Goal: Task Accomplishment & Management: Complete application form

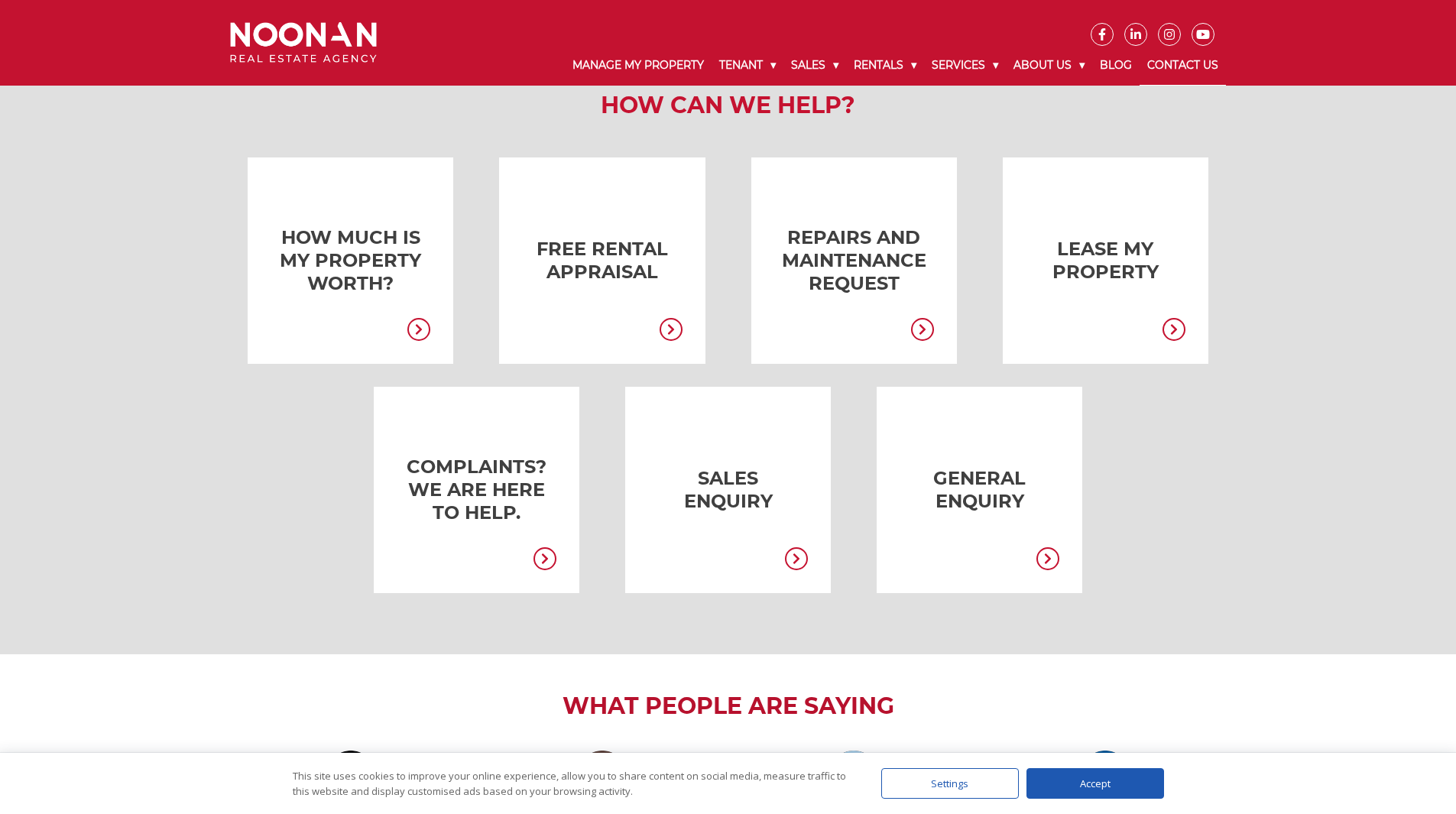
scroll to position [230, 0]
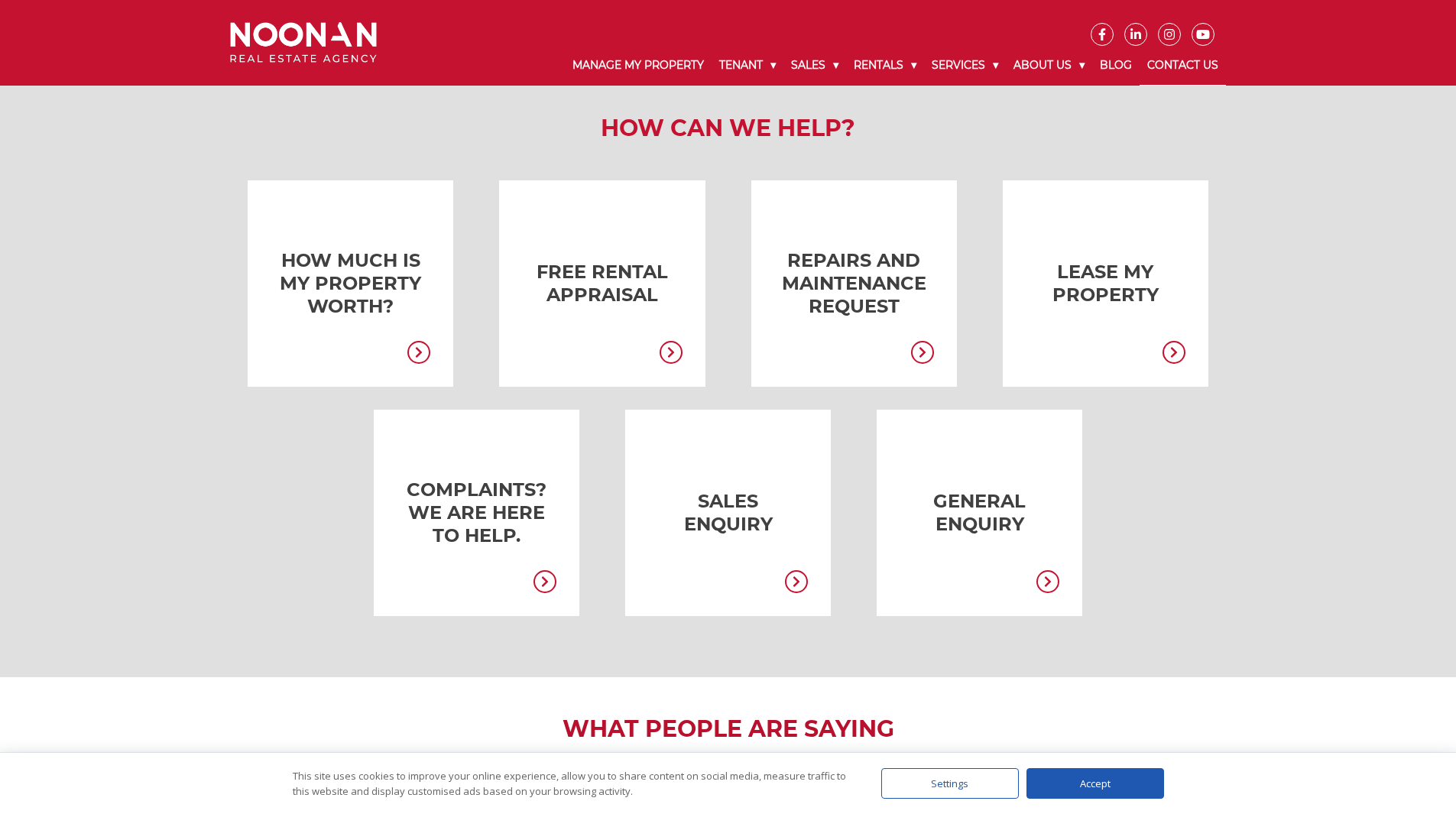
click at [1188, 60] on link "Contact Us" at bounding box center [1183, 66] width 87 height 40
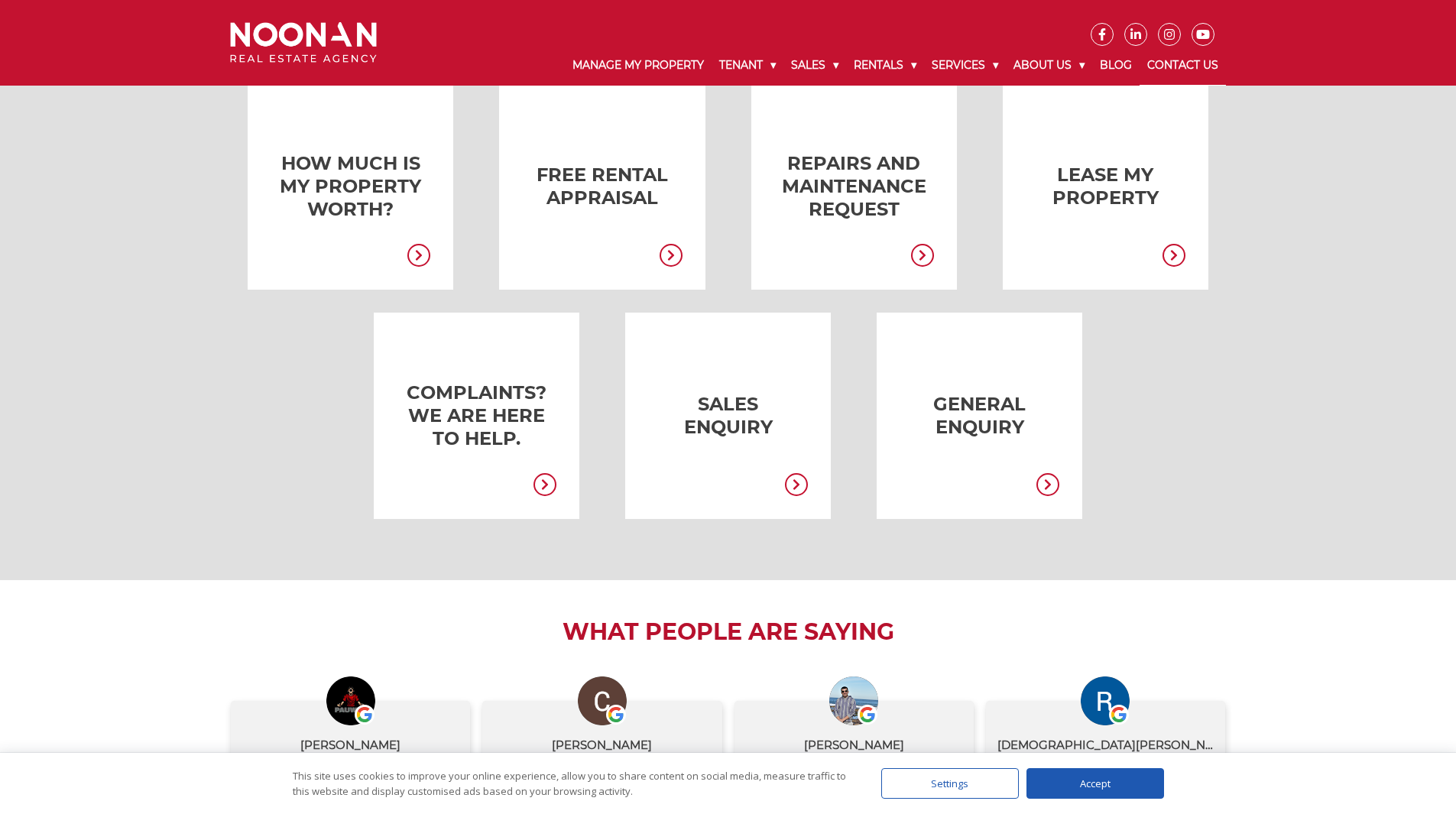
scroll to position [382, 0]
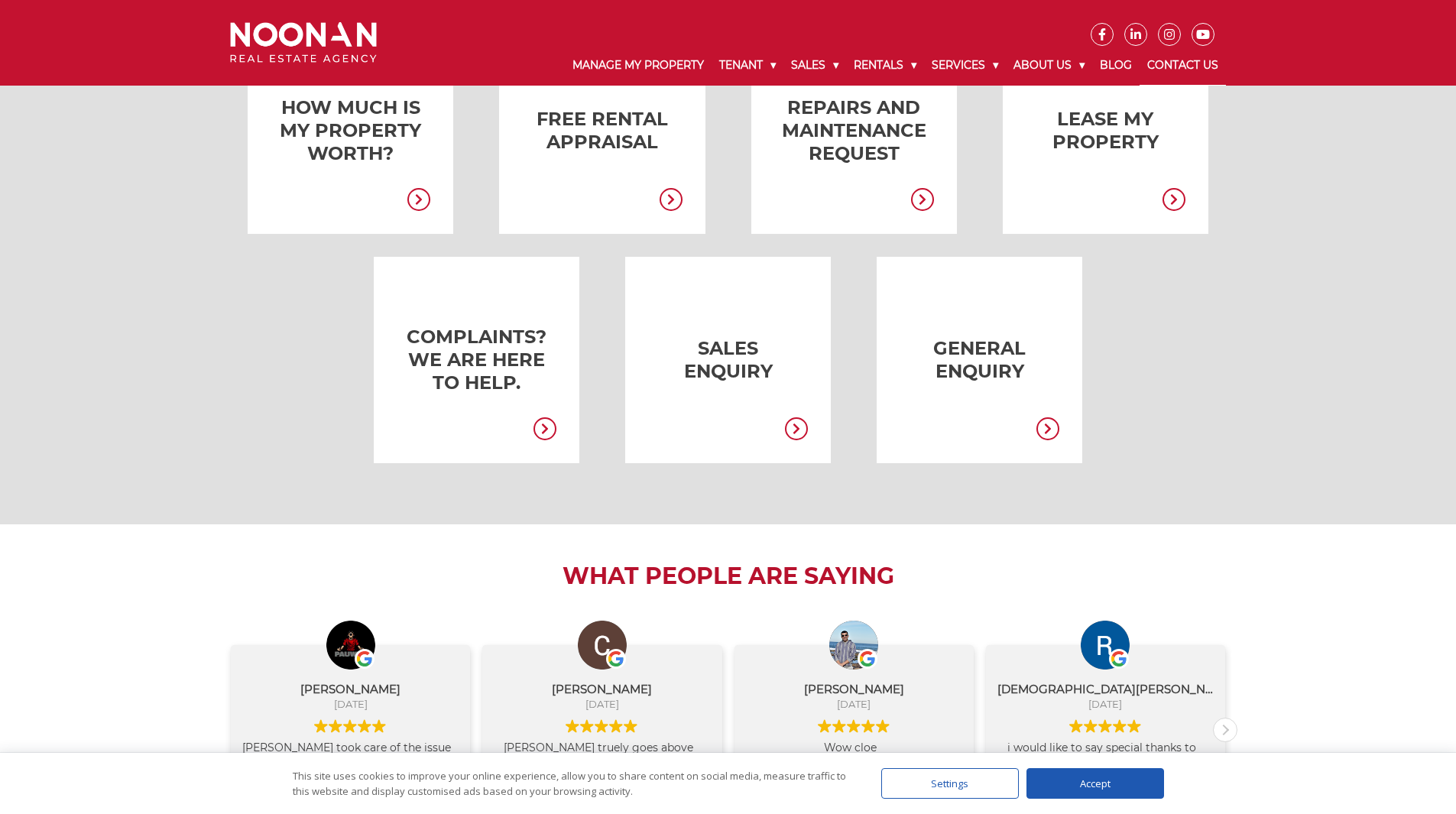
click at [984, 352] on link at bounding box center [956, 360] width 206 height 206
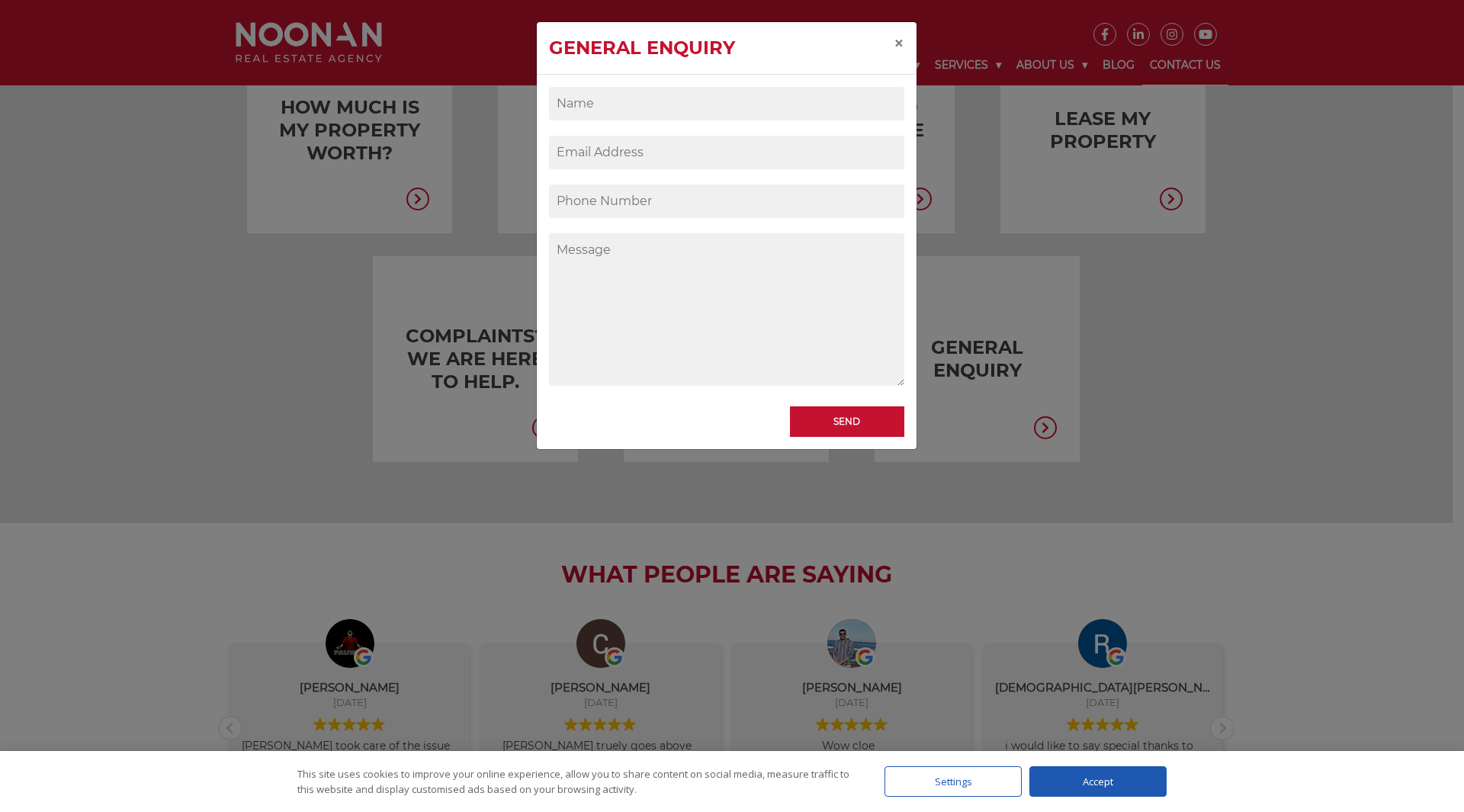
click at [663, 105] on input "Contact form" at bounding box center [726, 104] width 355 height 33
type input "[PERSON_NAME]"
click at [605, 154] on input "Contact form" at bounding box center [726, 152] width 355 height 33
type input "[EMAIL_ADDRESS][DOMAIN_NAME]"
type input "0459817511"
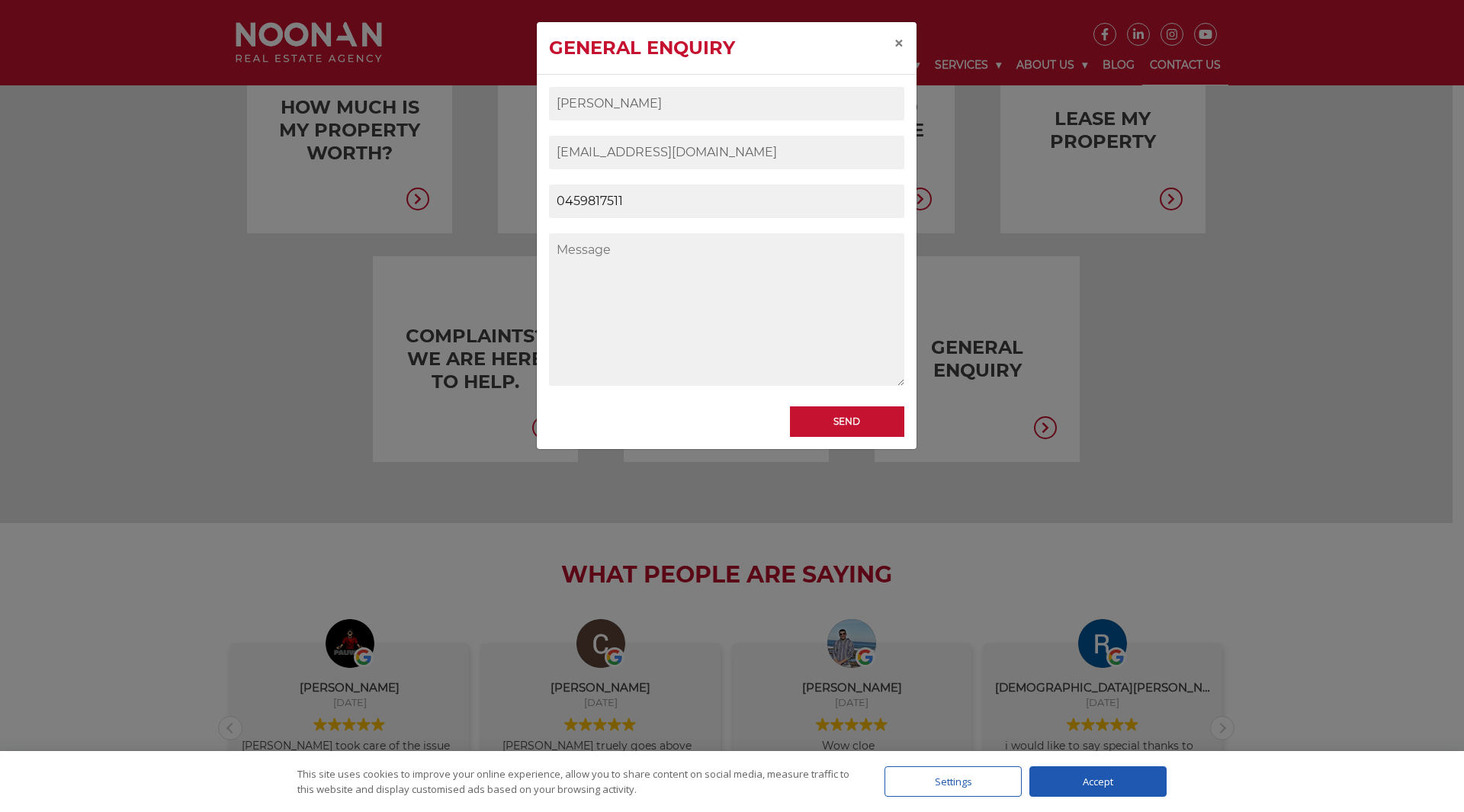
drag, startPoint x: 681, startPoint y: 200, endPoint x: 467, endPoint y: 217, distance: 214.7
click at [471, 214] on div "General Enquiry × [PERSON_NAME] [EMAIL_ADDRESS][DOMAIN_NAME] 0459817511 Send" at bounding box center [732, 406] width 1464 height 812
type input "9824 9997"
click at [613, 255] on textarea "Contact form" at bounding box center [726, 309] width 355 height 152
click at [726, 271] on textarea "Can I please have the name and email address of the property manager for [STREE…" at bounding box center [726, 309] width 355 height 152
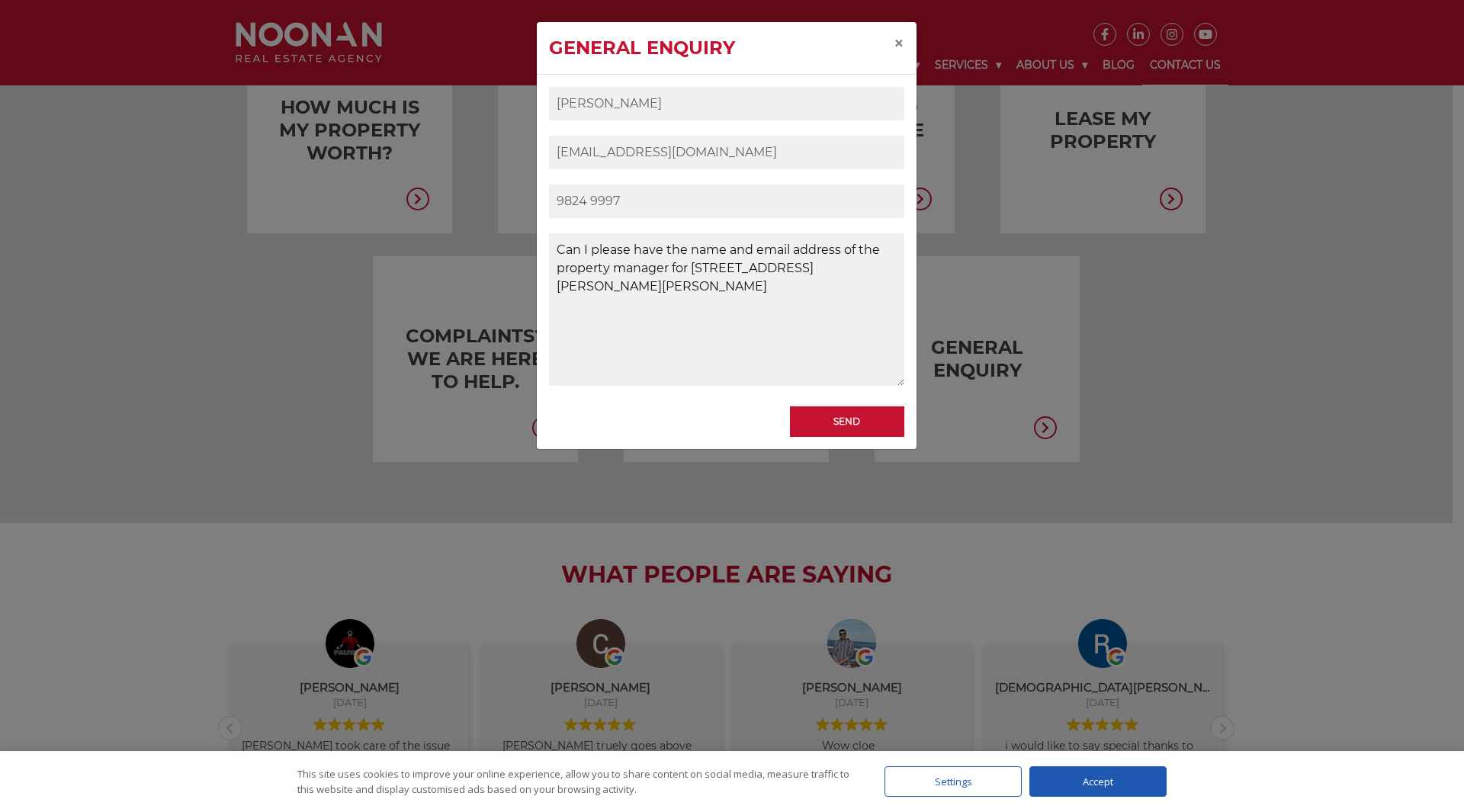
click at [857, 265] on textarea "Can I please have the name and email address of the property manager for [STREE…" at bounding box center [726, 309] width 355 height 152
click at [618, 326] on textarea "Can I please have the name and email address of the property manager for [STREE…" at bounding box center [726, 309] width 355 height 152
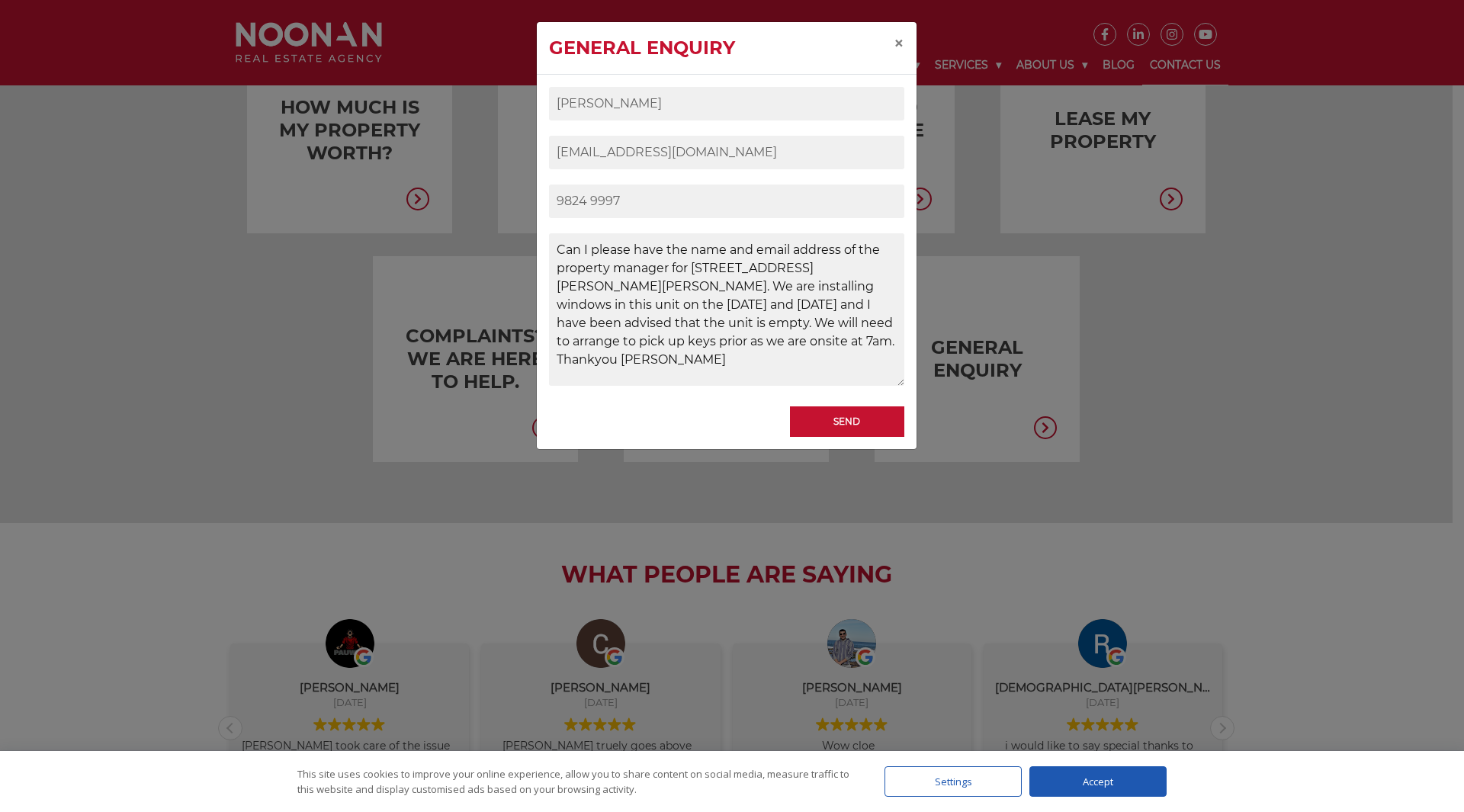
click at [691, 344] on textarea "Can I please have the name and email address of the property manager for [STREE…" at bounding box center [726, 309] width 355 height 152
type textarea "Can I please have the name and email address of the property manager for [STREE…"
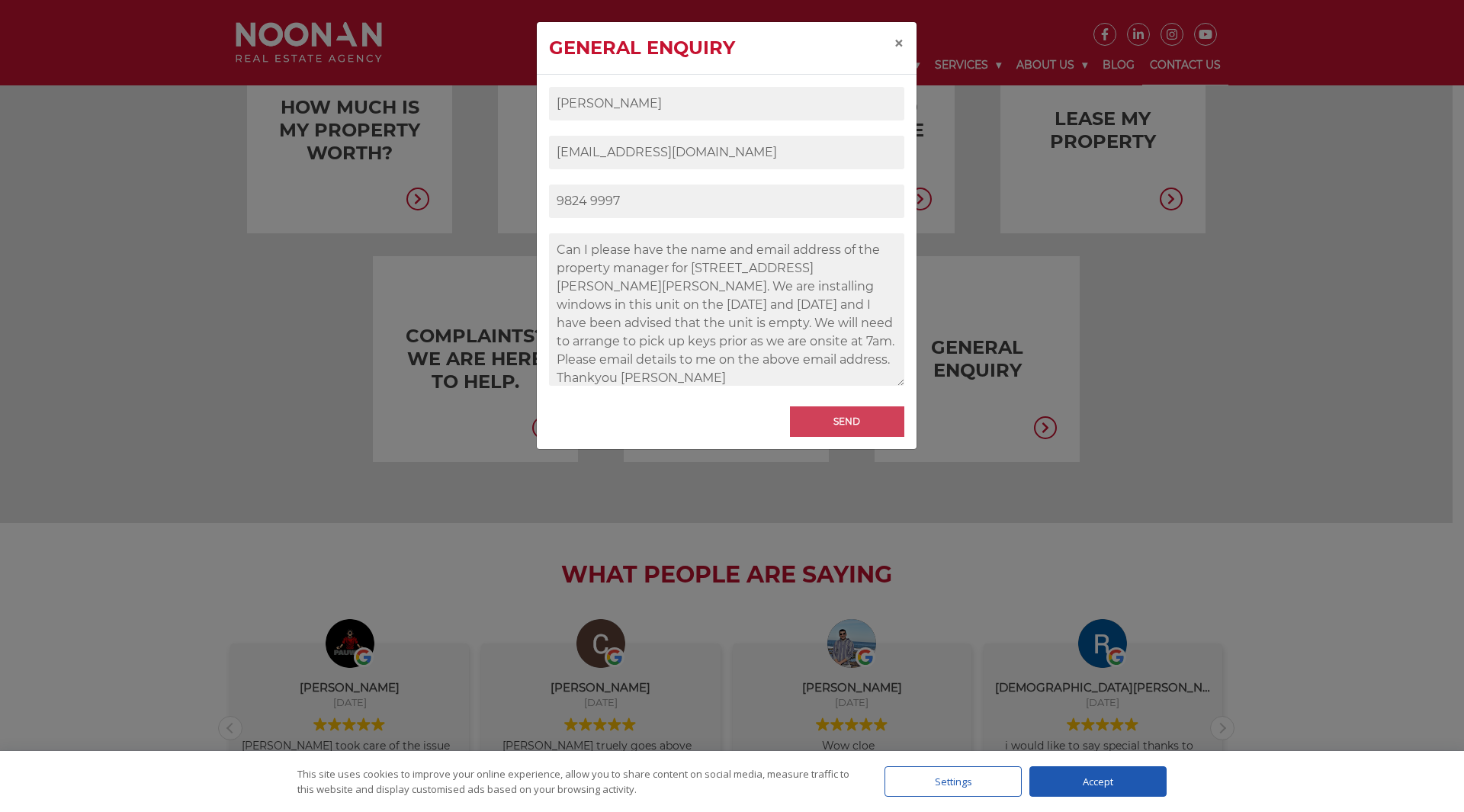
click at [876, 421] on input "Send" at bounding box center [847, 421] width 114 height 30
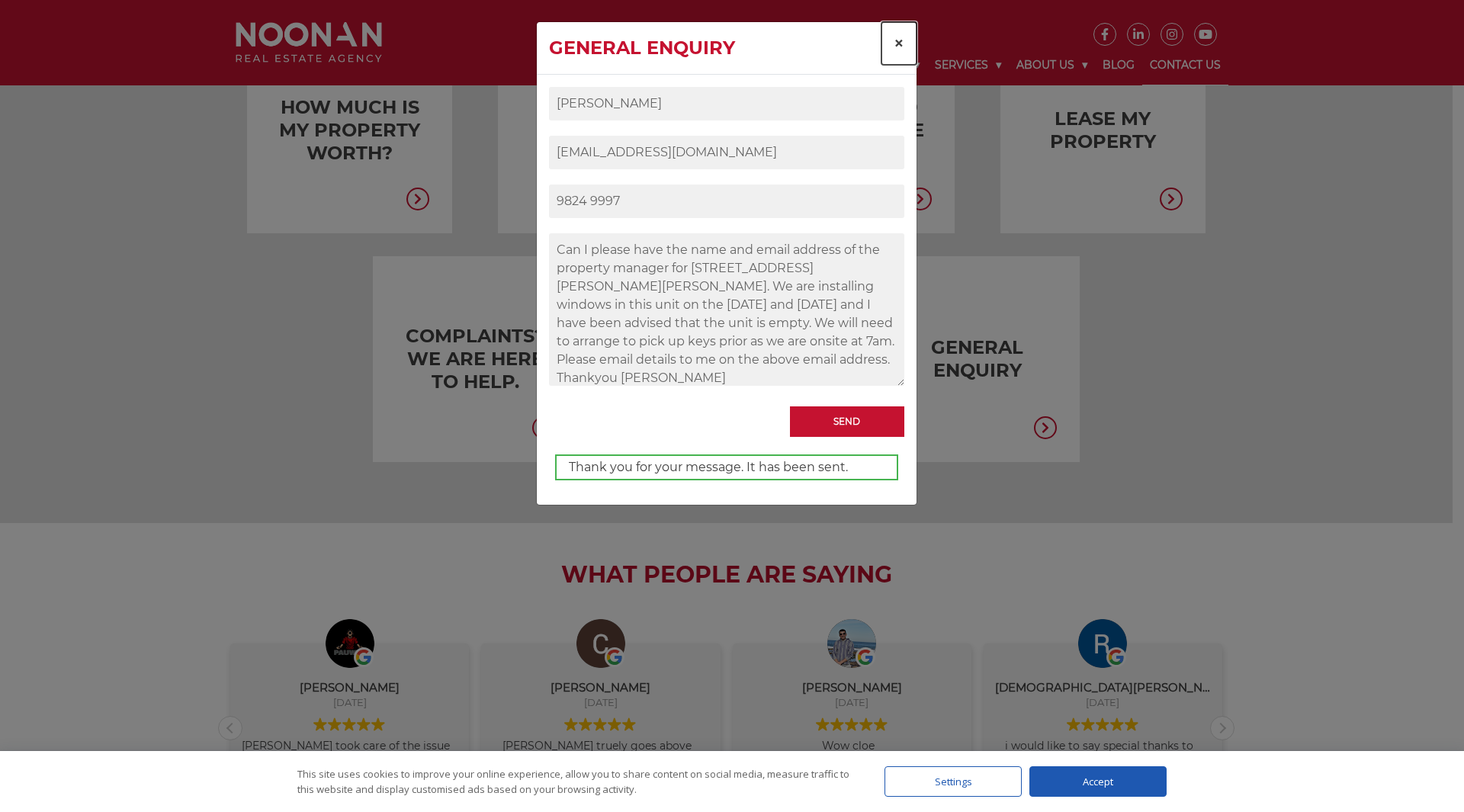
click at [902, 31] on button "×" at bounding box center [899, 44] width 35 height 43
